Goal: Task Accomplishment & Management: Manage account settings

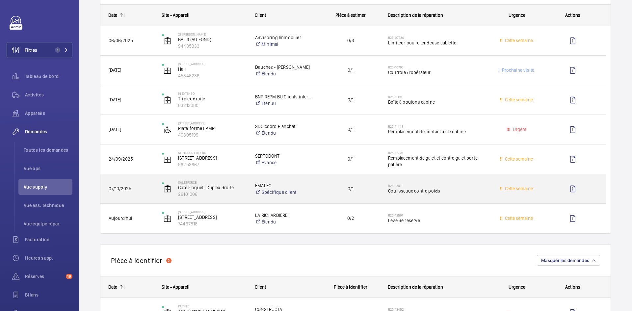
scroll to position [99, 0]
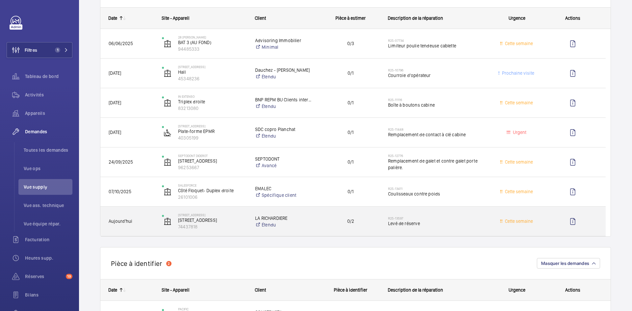
click at [154, 219] on div "Aujourd'hui" at bounding box center [126, 221] width 53 height 29
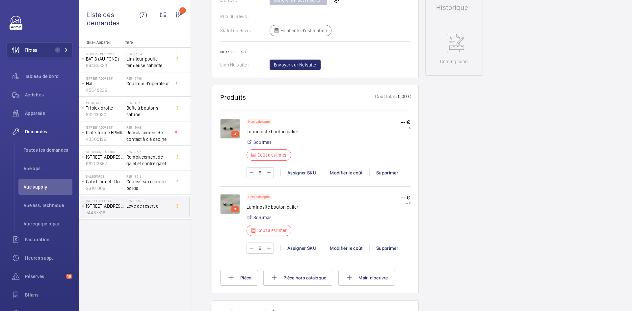
scroll to position [310, 0]
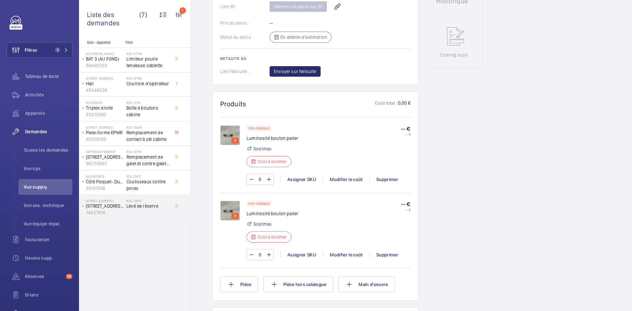
click at [224, 202] on img at bounding box center [230, 211] width 20 height 20
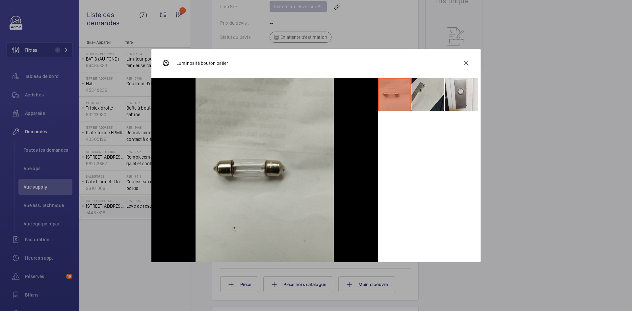
click at [421, 95] on li at bounding box center [428, 94] width 33 height 33
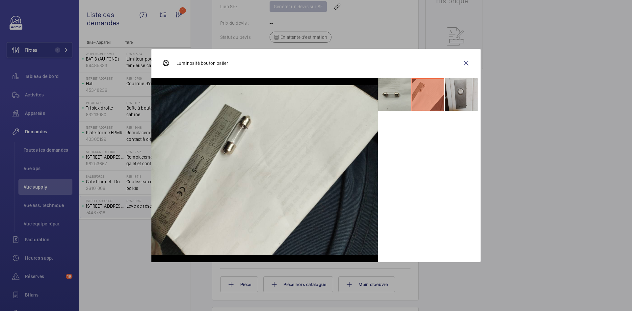
click at [454, 98] on li at bounding box center [461, 94] width 33 height 33
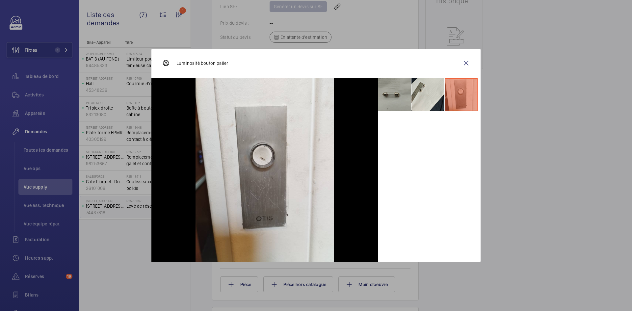
click at [395, 91] on li at bounding box center [394, 94] width 33 height 33
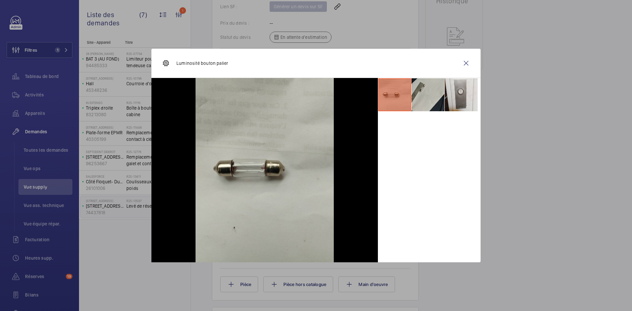
click at [434, 92] on li at bounding box center [428, 94] width 33 height 33
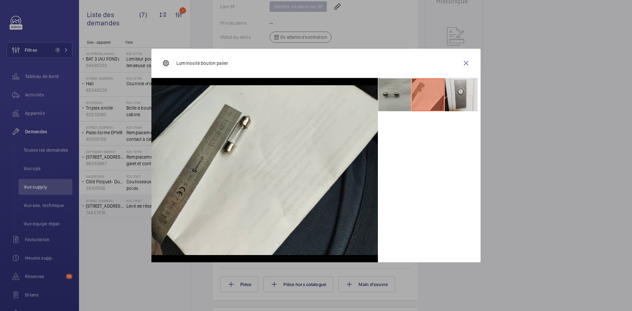
click at [404, 93] on li at bounding box center [394, 94] width 33 height 33
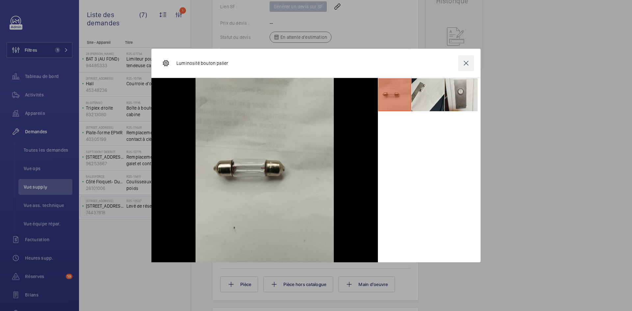
click at [471, 62] on wm-front-icon-button at bounding box center [467, 63] width 16 height 16
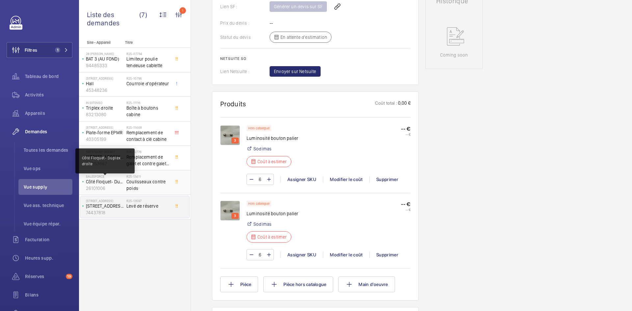
click at [107, 184] on p "Côté Floquet- Duplex droite" at bounding box center [105, 182] width 38 height 7
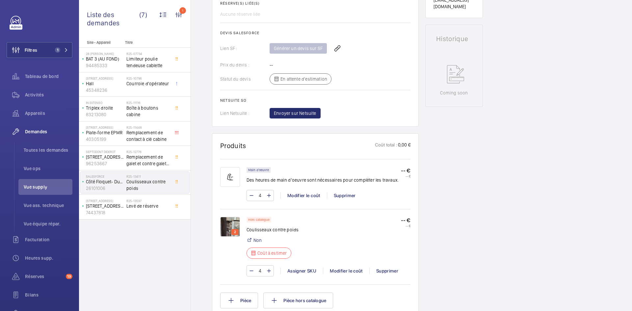
scroll to position [296, 0]
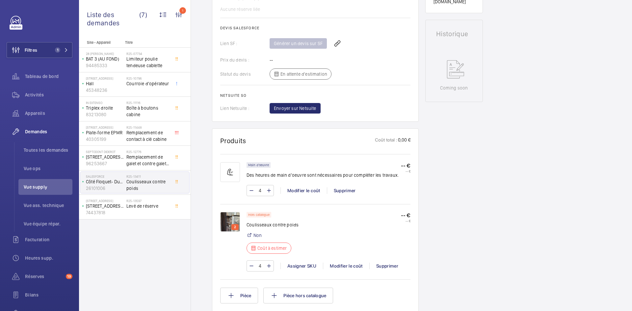
click at [229, 212] on img at bounding box center [230, 222] width 20 height 20
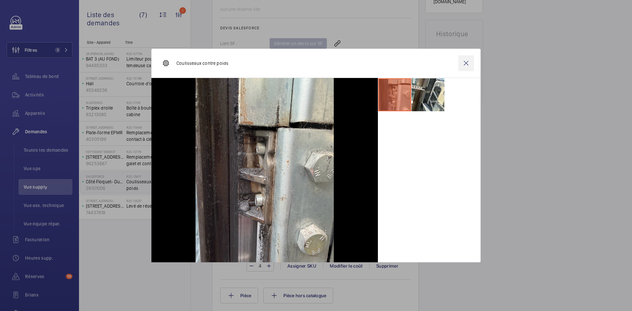
click at [464, 63] on wm-front-icon-button at bounding box center [467, 63] width 16 height 16
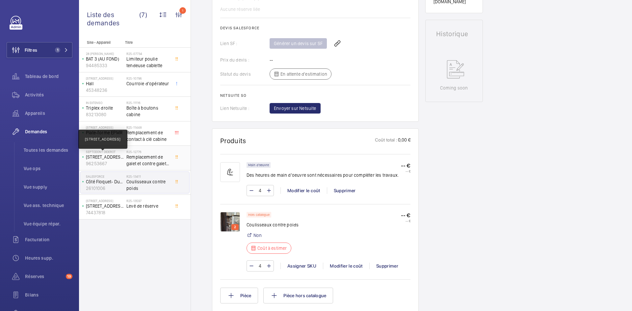
click at [106, 157] on p "[STREET_ADDRESS]" at bounding box center [105, 157] width 38 height 7
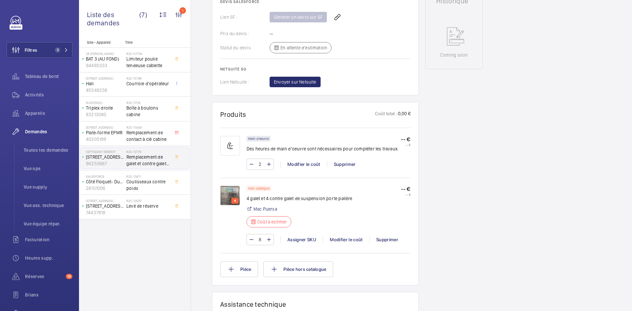
scroll to position [329, 0]
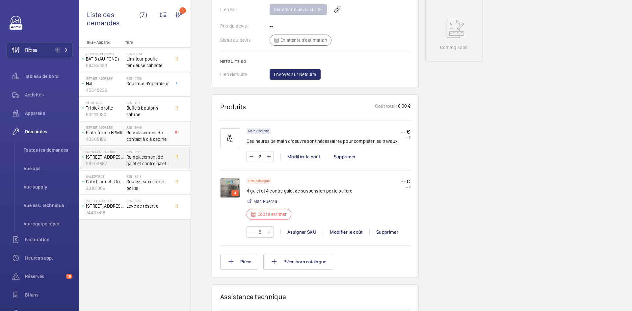
click at [116, 134] on p "Plate-forme EPMR" at bounding box center [105, 132] width 38 height 7
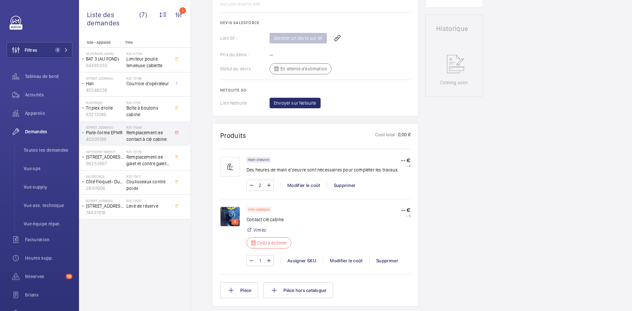
scroll to position [296, 0]
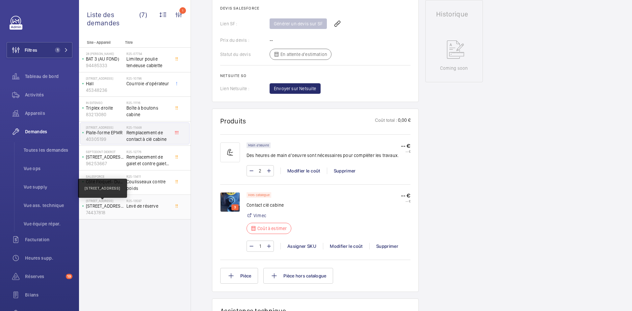
click at [117, 204] on p "56 rue Cantagrel Paris" at bounding box center [105, 206] width 38 height 7
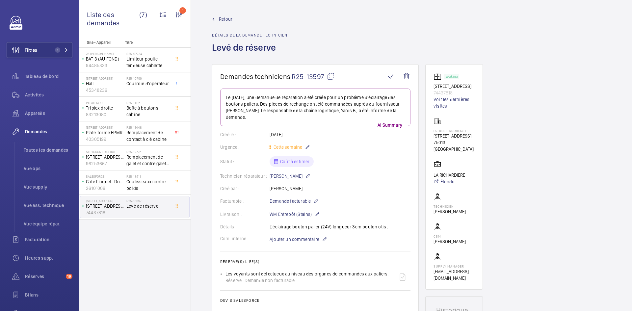
click at [228, 19] on span "Retour" at bounding box center [226, 19] width 14 height 7
click at [97, 80] on p "Hall" at bounding box center [105, 83] width 38 height 7
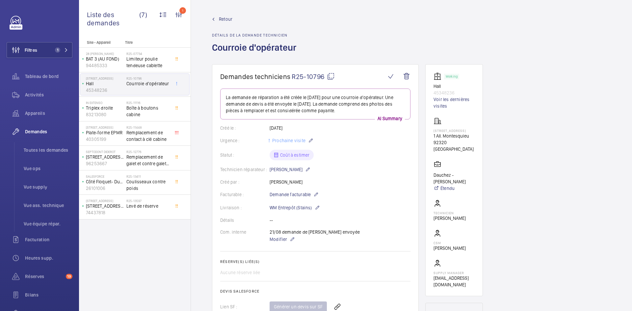
click at [227, 19] on span "Retour" at bounding box center [226, 19] width 14 height 7
click at [228, 18] on span "Retour" at bounding box center [226, 19] width 14 height 7
click at [230, 20] on span "Retour" at bounding box center [226, 19] width 14 height 7
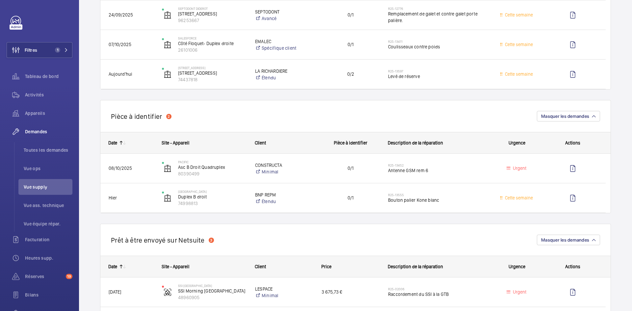
scroll to position [231, 0]
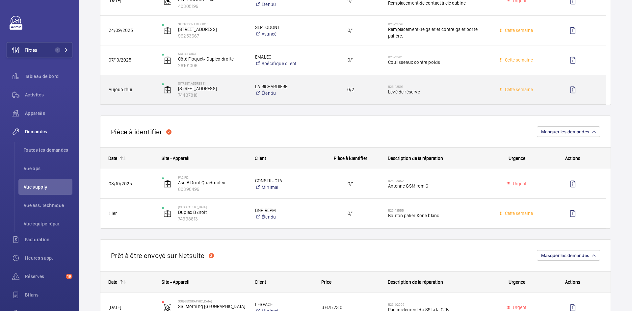
click at [146, 87] on span "Aujourd'hui" at bounding box center [131, 90] width 45 height 8
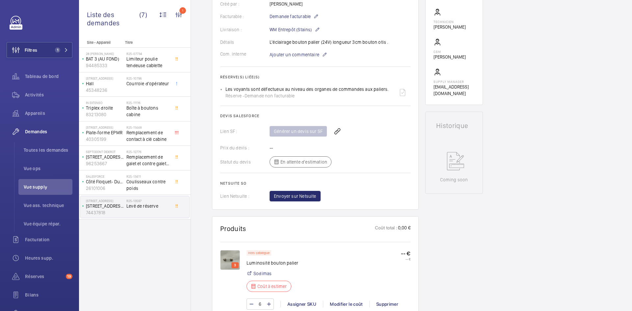
scroll to position [264, 0]
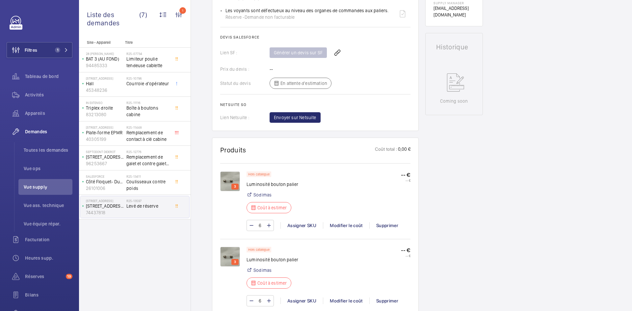
click at [225, 172] on img at bounding box center [230, 182] width 20 height 20
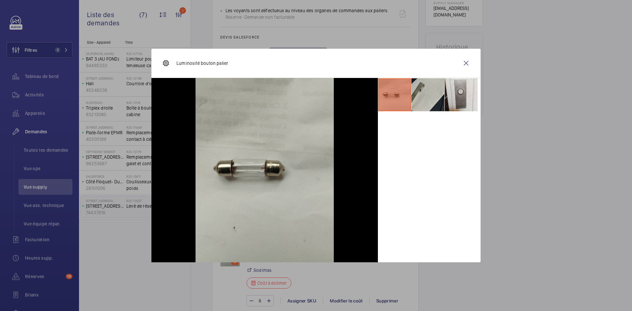
click at [428, 91] on li at bounding box center [428, 94] width 33 height 33
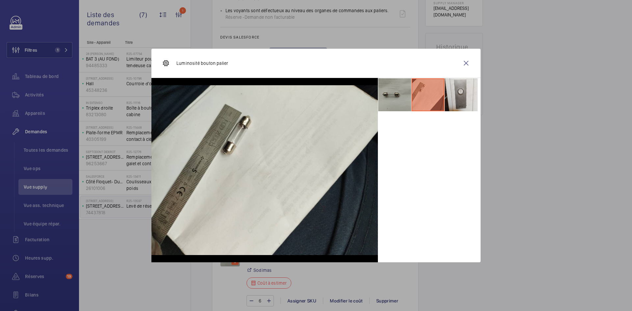
click at [392, 94] on li at bounding box center [394, 94] width 33 height 33
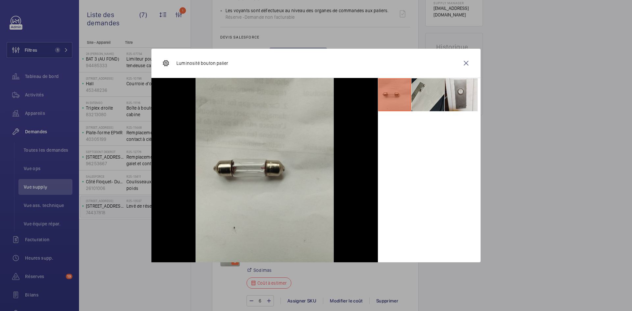
click at [432, 96] on li at bounding box center [428, 94] width 33 height 33
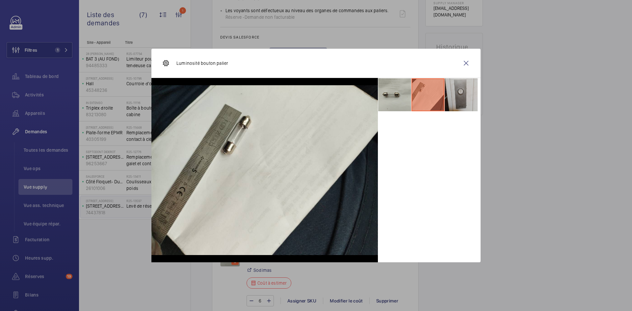
click at [452, 93] on li at bounding box center [461, 94] width 33 height 33
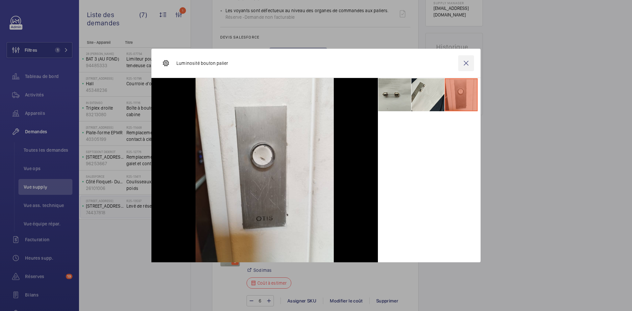
click at [473, 62] on wm-front-icon-button at bounding box center [467, 63] width 16 height 16
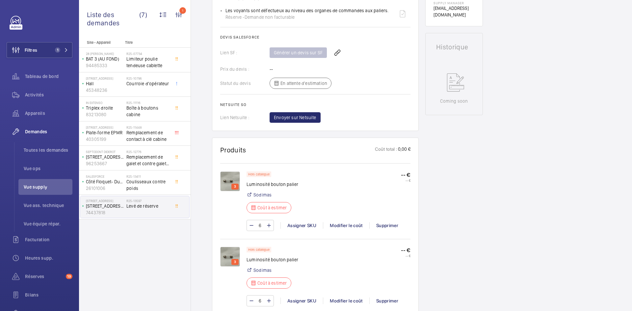
click at [232, 247] on img at bounding box center [230, 257] width 20 height 20
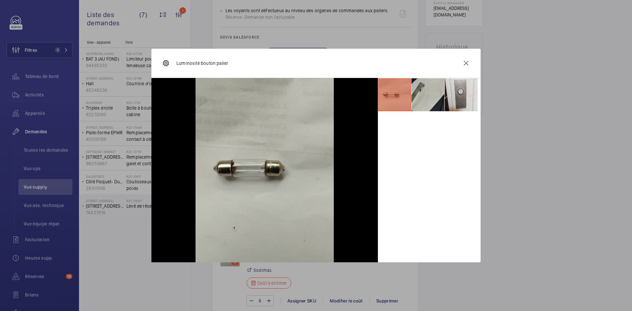
click at [435, 92] on li at bounding box center [428, 94] width 33 height 33
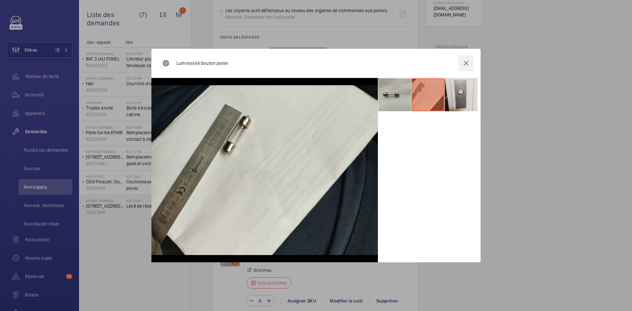
click at [464, 62] on wm-front-icon-button at bounding box center [467, 63] width 16 height 16
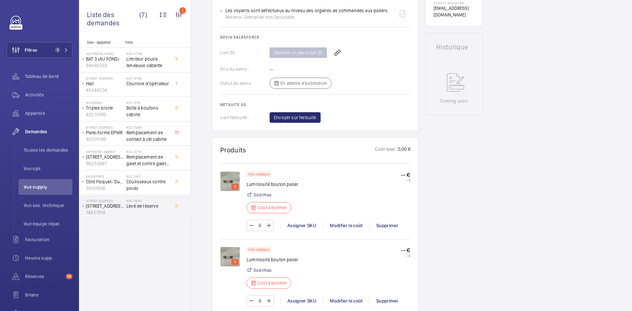
click at [228, 172] on img at bounding box center [230, 182] width 20 height 20
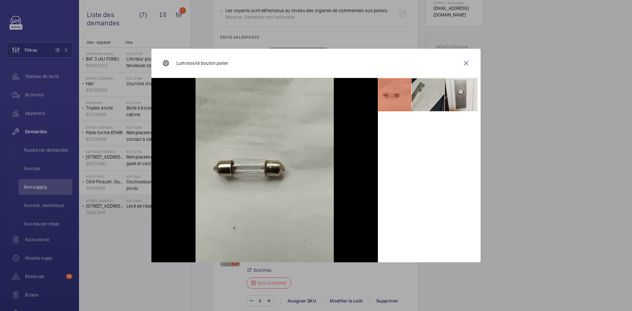
click at [425, 90] on li at bounding box center [428, 94] width 33 height 33
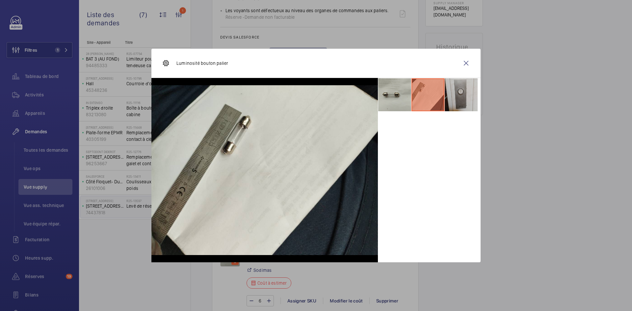
click at [461, 90] on li at bounding box center [461, 94] width 33 height 33
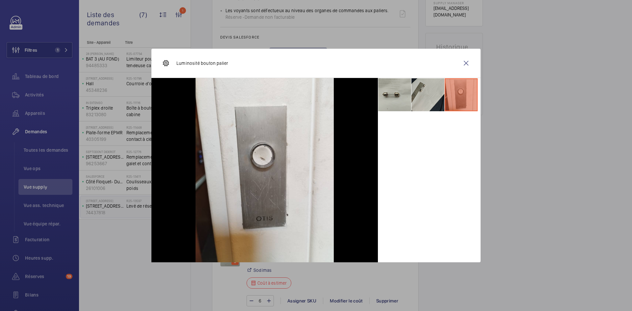
click at [420, 88] on li at bounding box center [428, 94] width 33 height 33
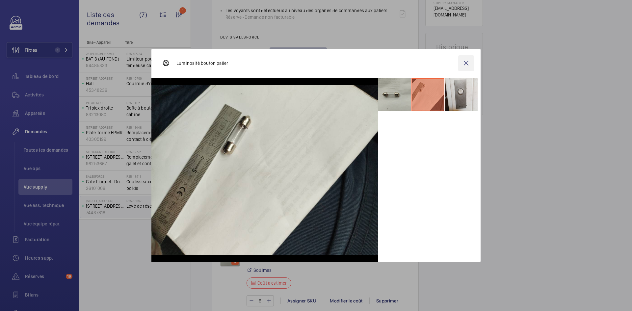
click at [472, 60] on wm-front-icon-button at bounding box center [467, 63] width 16 height 16
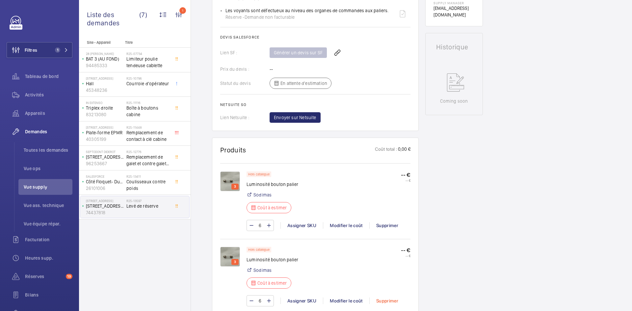
click at [394, 298] on div "Supprimer" at bounding box center [388, 301] width 36 height 7
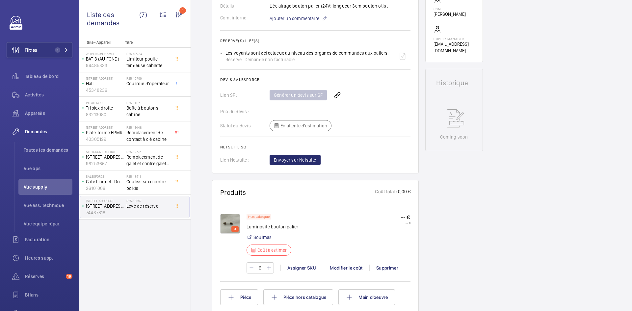
scroll to position [290, 0]
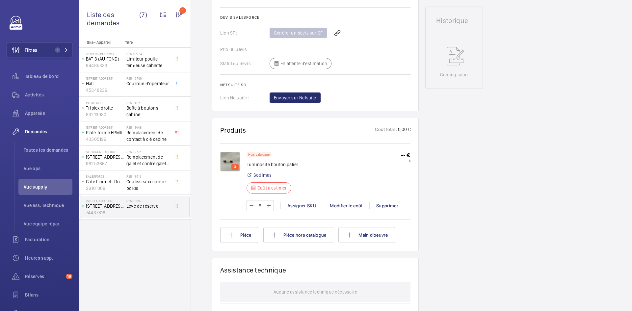
click at [231, 158] on img at bounding box center [230, 162] width 20 height 20
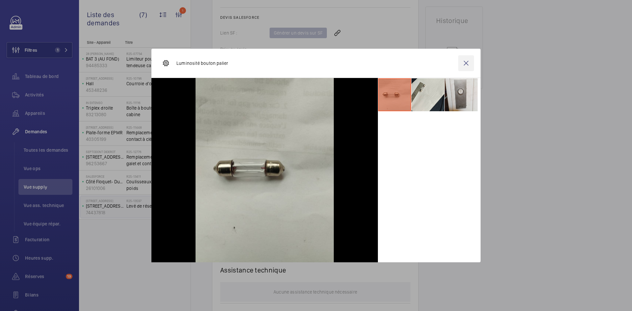
click at [470, 61] on wm-front-icon-button at bounding box center [467, 63] width 16 height 16
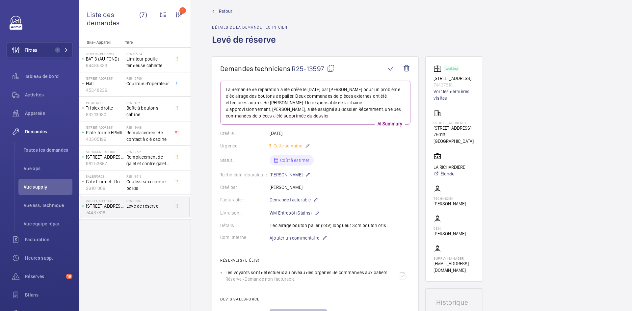
scroll to position [0, 0]
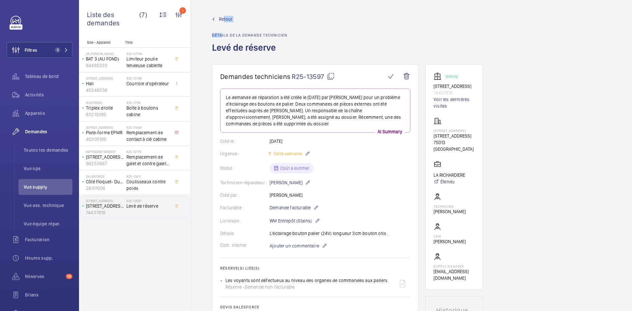
click at [223, 22] on div "Retour Détails de la demande technicien Levé de réserve" at bounding box center [249, 40] width 75 height 48
click at [223, 18] on span "Retour" at bounding box center [226, 19] width 14 height 7
